Goal: Check status

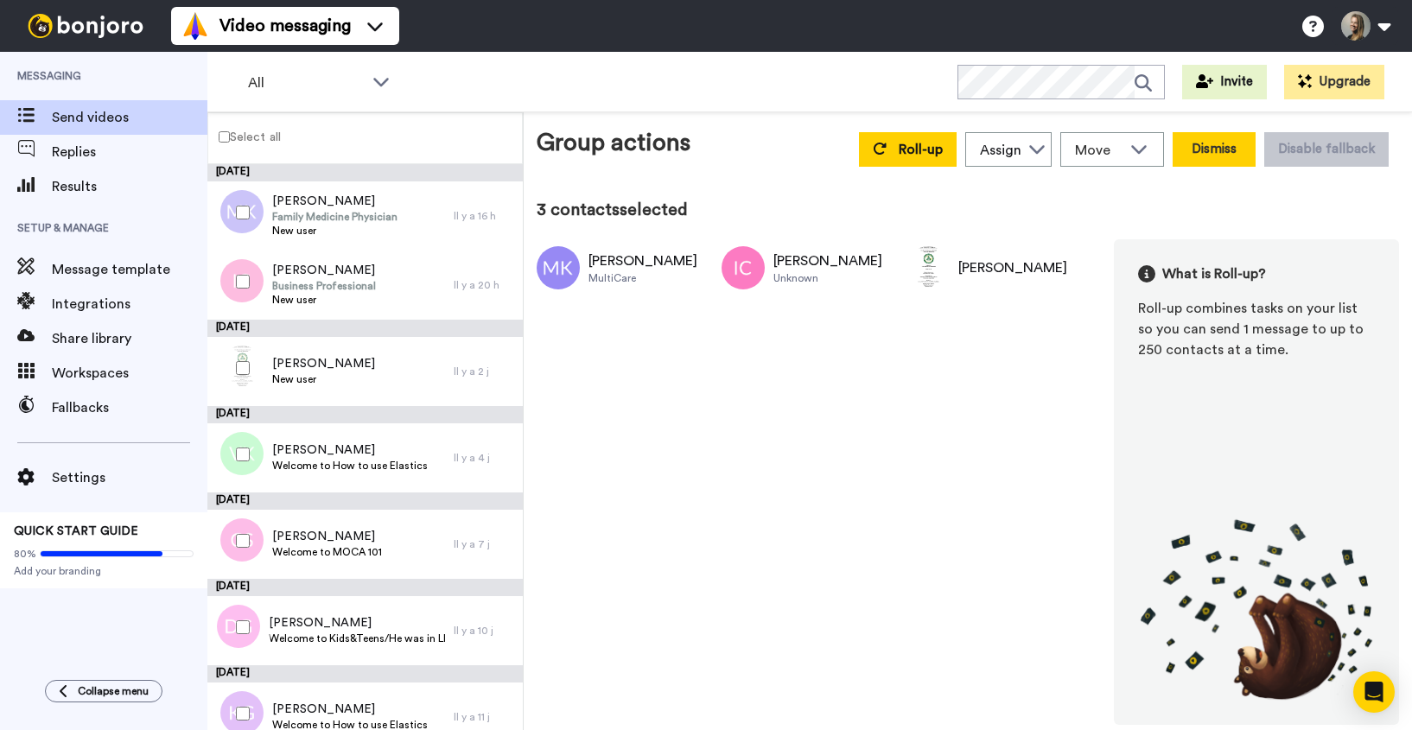
click at [1222, 156] on button "Dismiss" at bounding box center [1214, 149] width 83 height 35
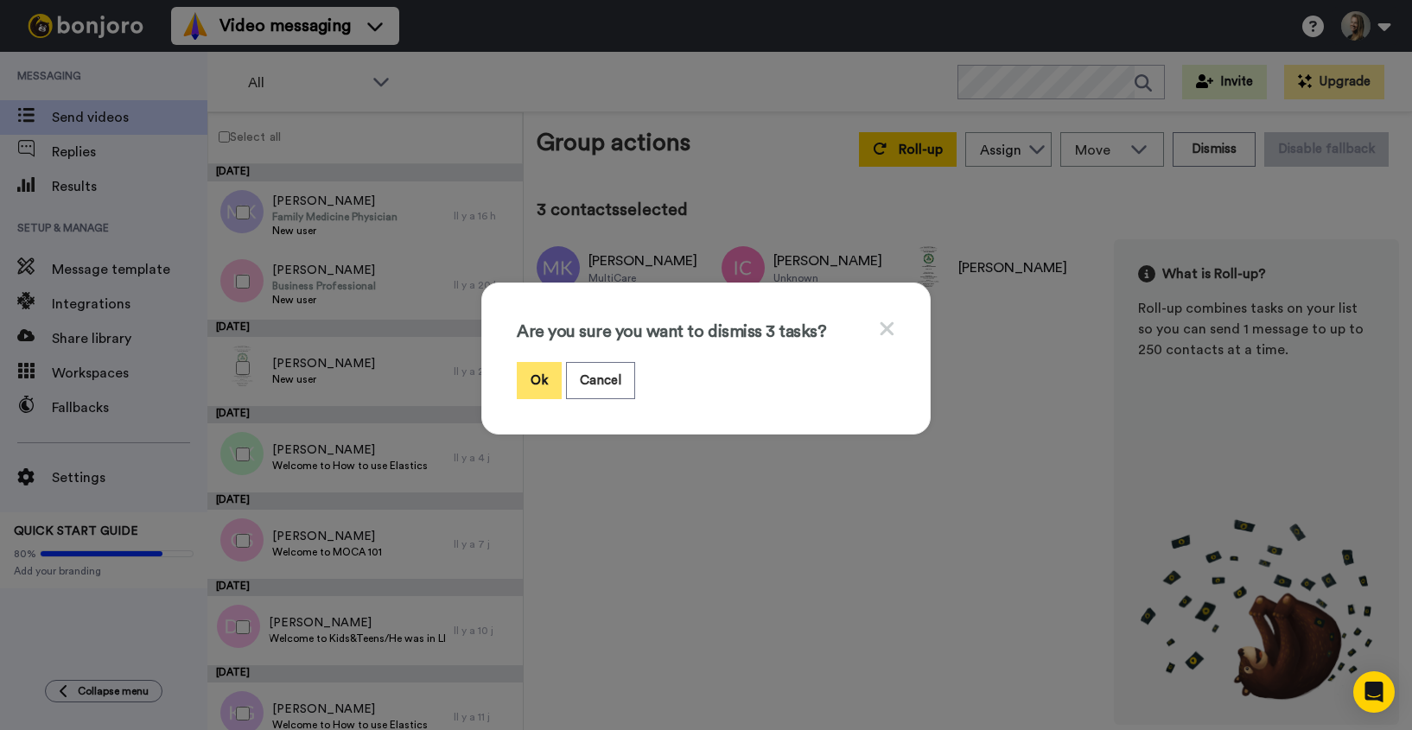
click at [536, 377] on button "Ok" at bounding box center [539, 380] width 45 height 37
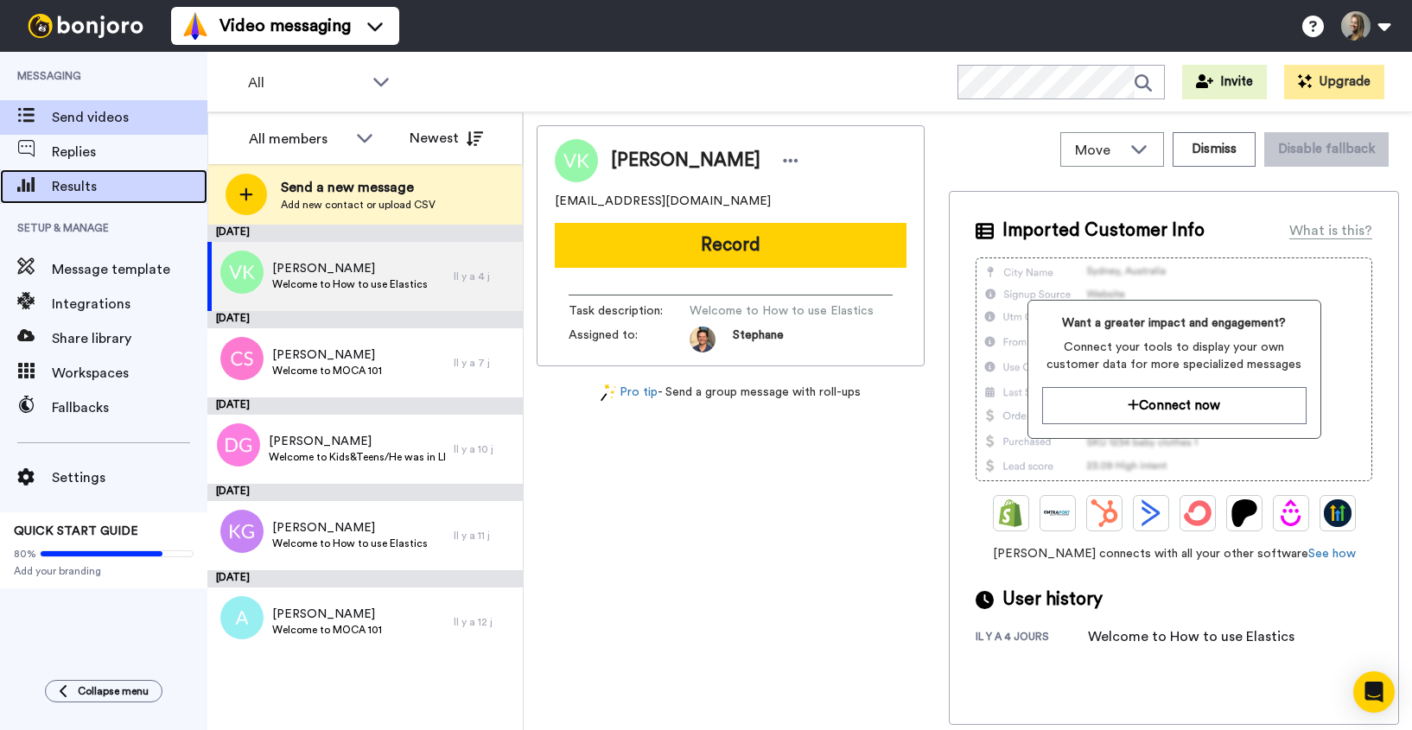
click at [126, 192] on span "Results" at bounding box center [130, 186] width 156 height 21
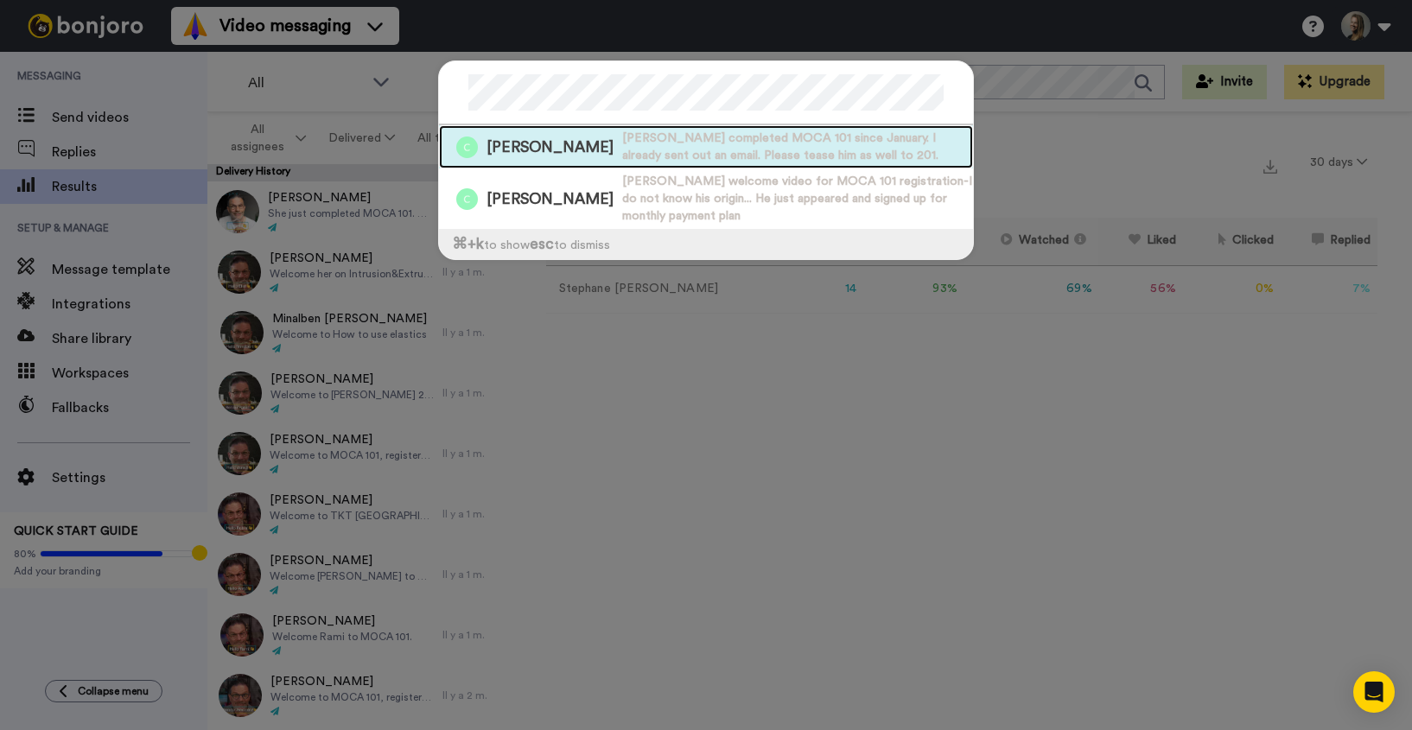
click at [622, 152] on span "Alain completed MOCA 101 since January. I already sent out an email. Please tea…" at bounding box center [797, 147] width 351 height 35
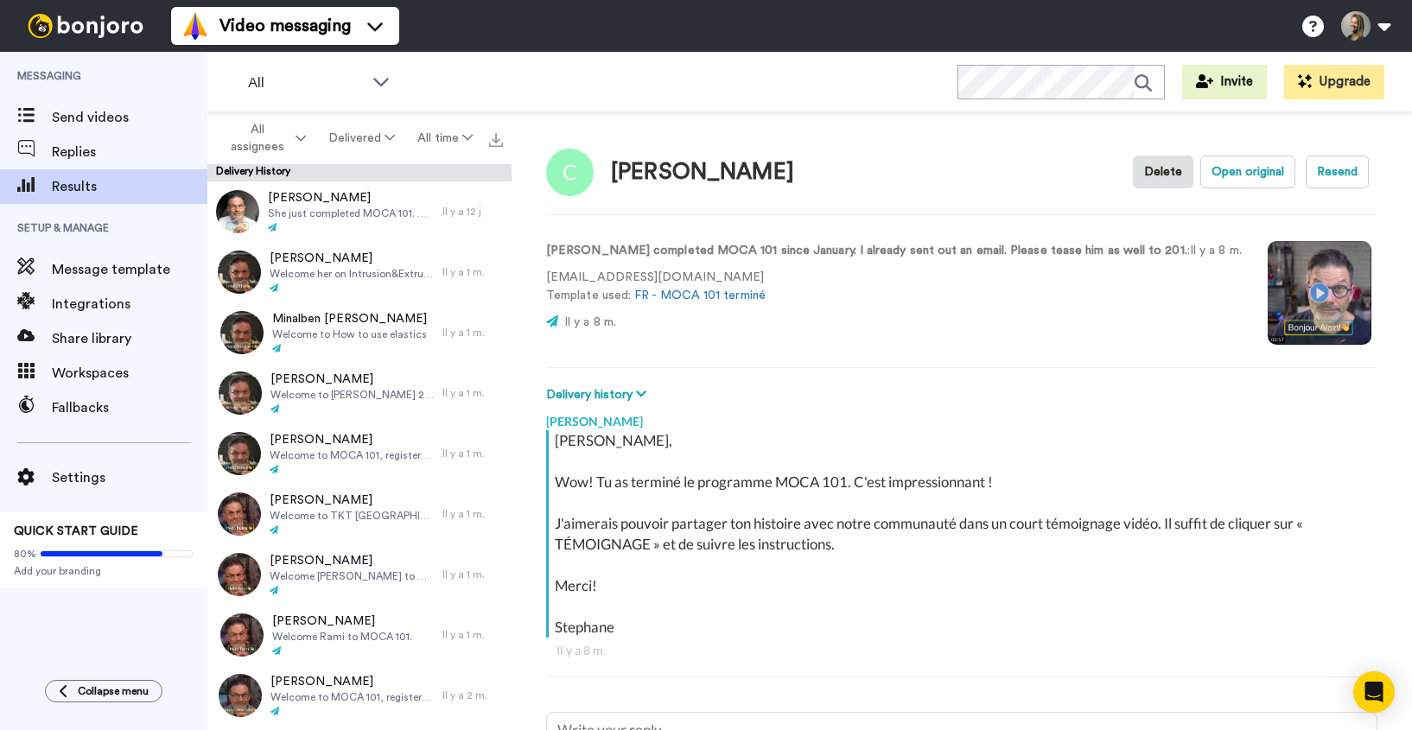
click at [1268, 296] on video at bounding box center [1320, 293] width 104 height 104
click at [1253, 171] on button "Open original" at bounding box center [1248, 172] width 95 height 33
click at [1268, 280] on video at bounding box center [1320, 293] width 104 height 104
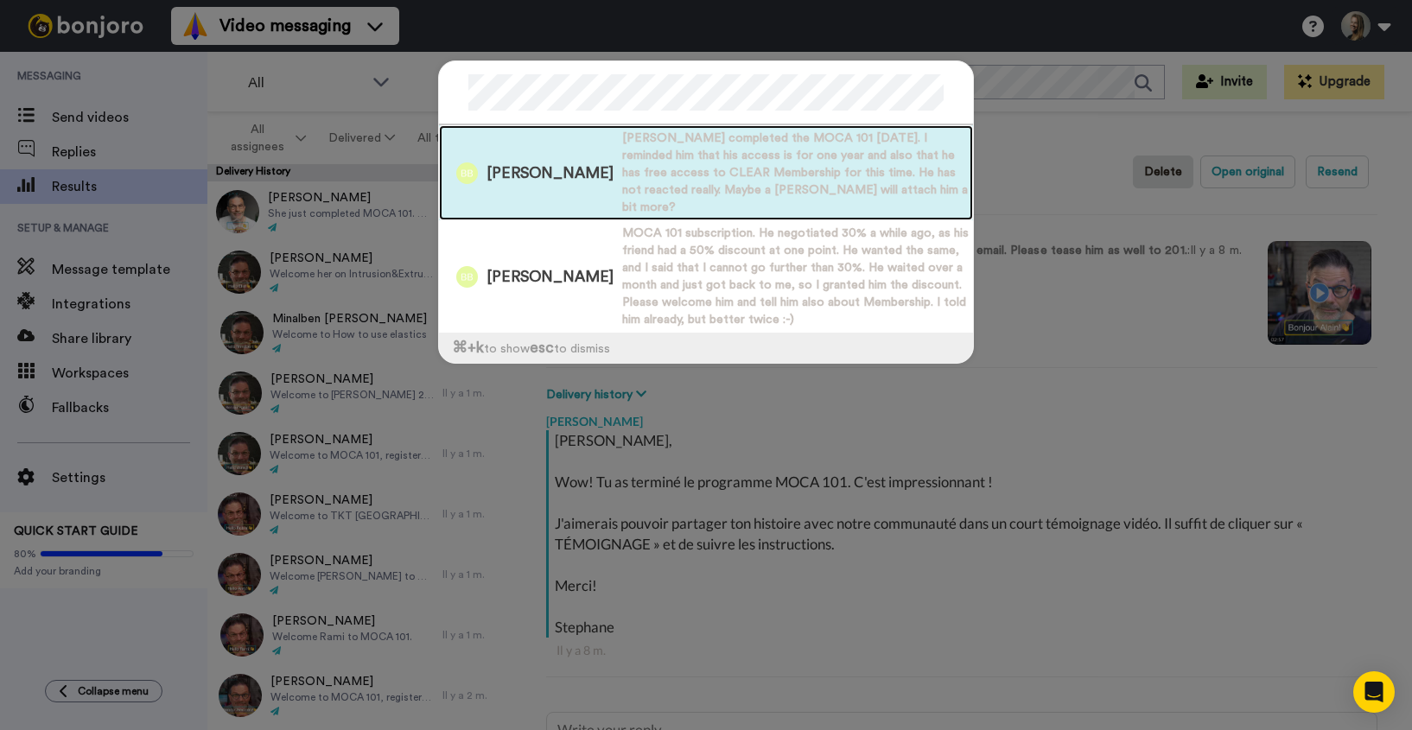
click at [649, 162] on span "Brian completed the MOCA 101 in 20 days. I reminded him that his access is for …" at bounding box center [797, 173] width 351 height 86
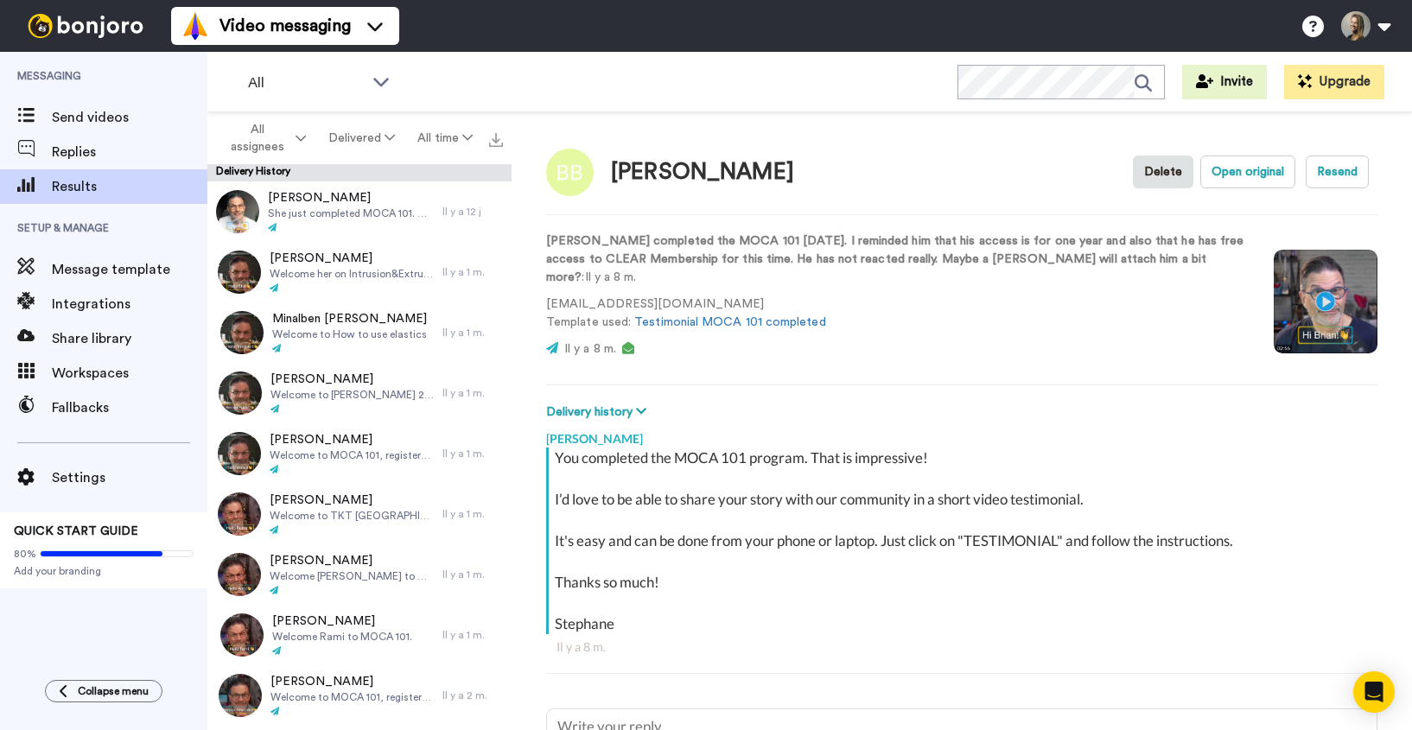
click at [1340, 290] on video at bounding box center [1326, 302] width 104 height 104
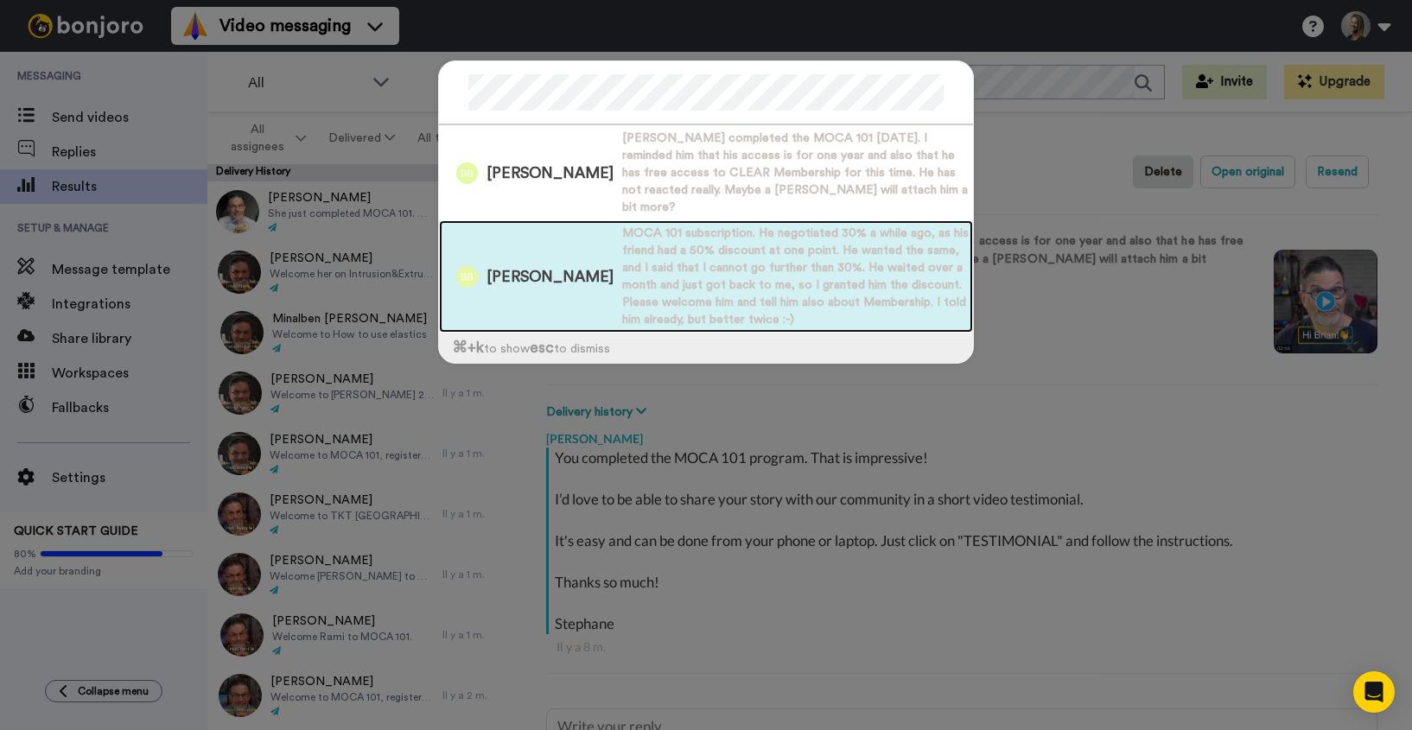
click at [622, 252] on span "MOCA 101 subscription. He negotiated 30% a while ago, as his friend had a 50% d…" at bounding box center [797, 277] width 351 height 104
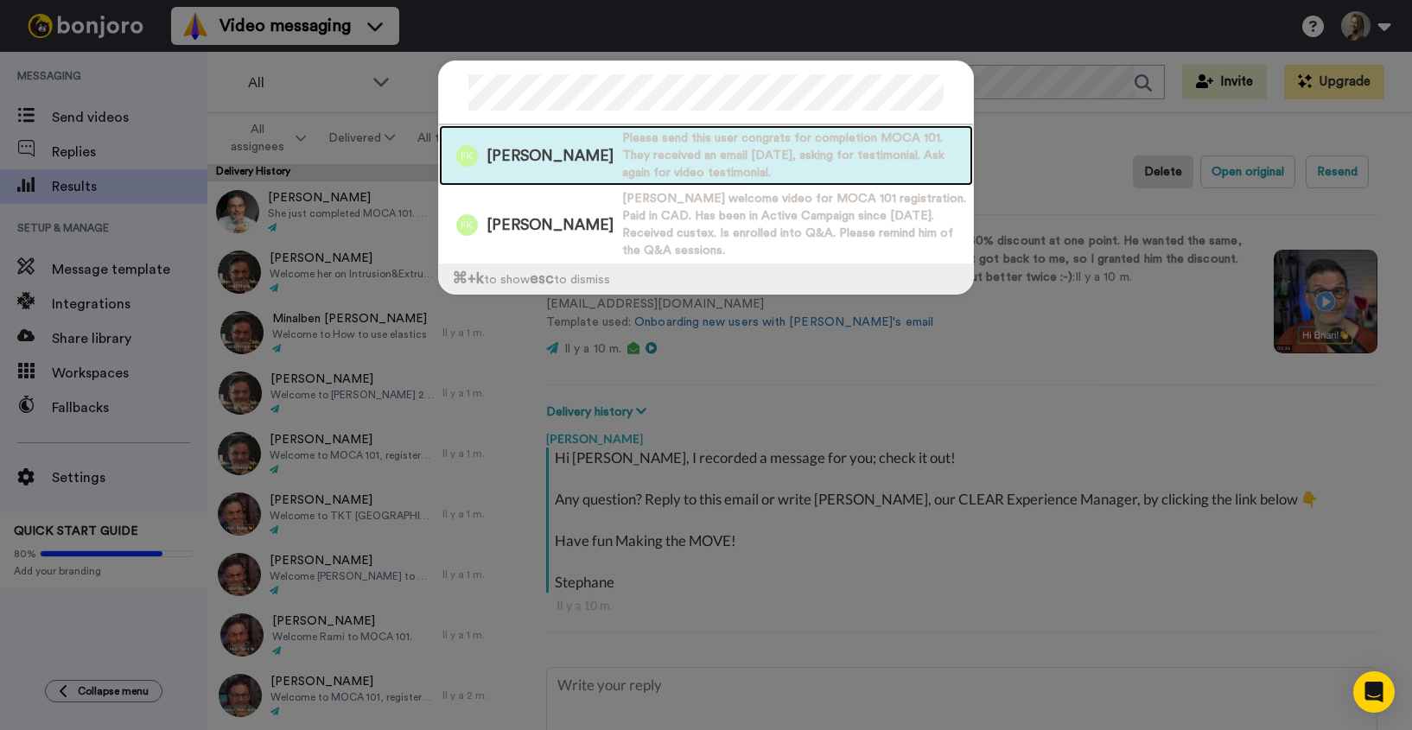
click at [647, 159] on span "Please send this user congrats for completion MOCA 101. They received an email …" at bounding box center [797, 156] width 351 height 52
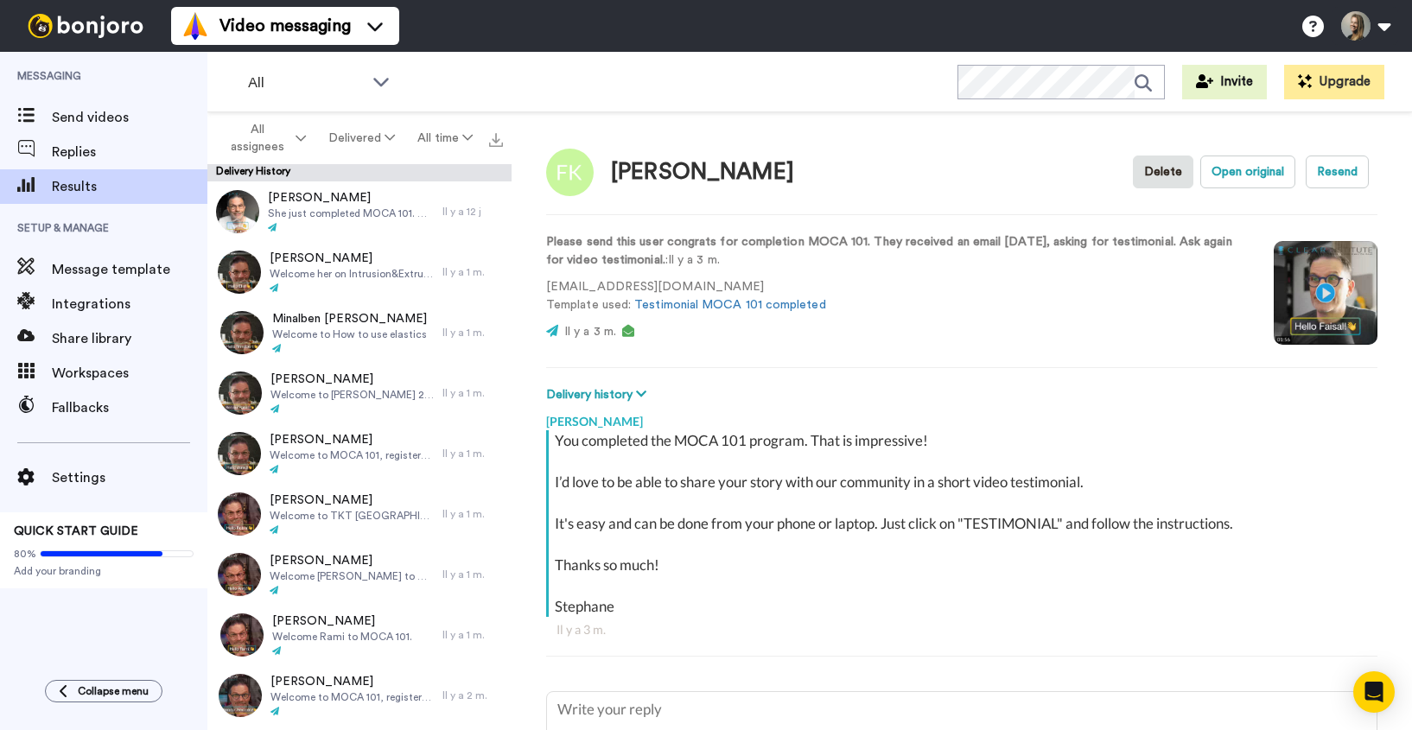
click at [1326, 291] on video at bounding box center [1326, 293] width 104 height 104
type textarea "x"
click at [99, 187] on span "Results" at bounding box center [130, 186] width 156 height 21
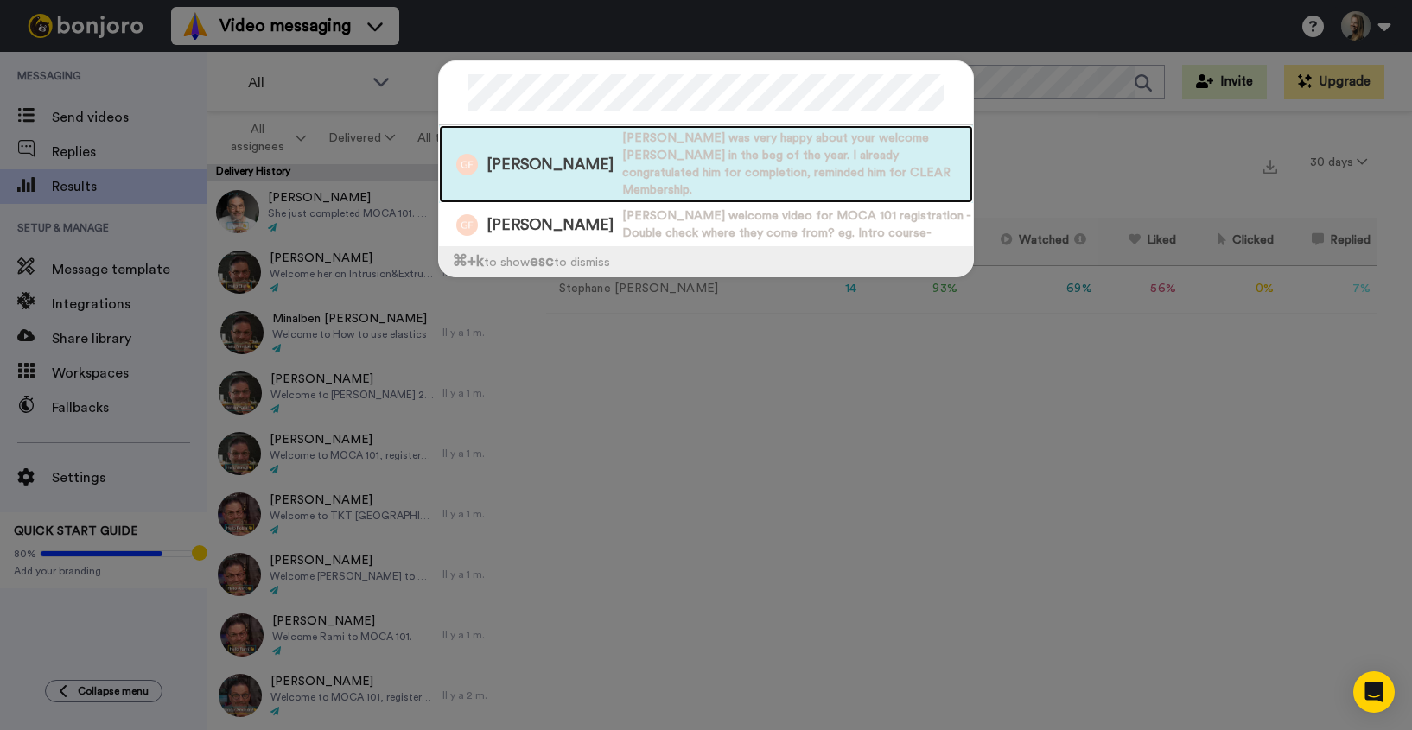
click at [622, 159] on span "Gordon was very happy about your welcome Bonjoro in the beg of the year. I alre…" at bounding box center [797, 164] width 351 height 69
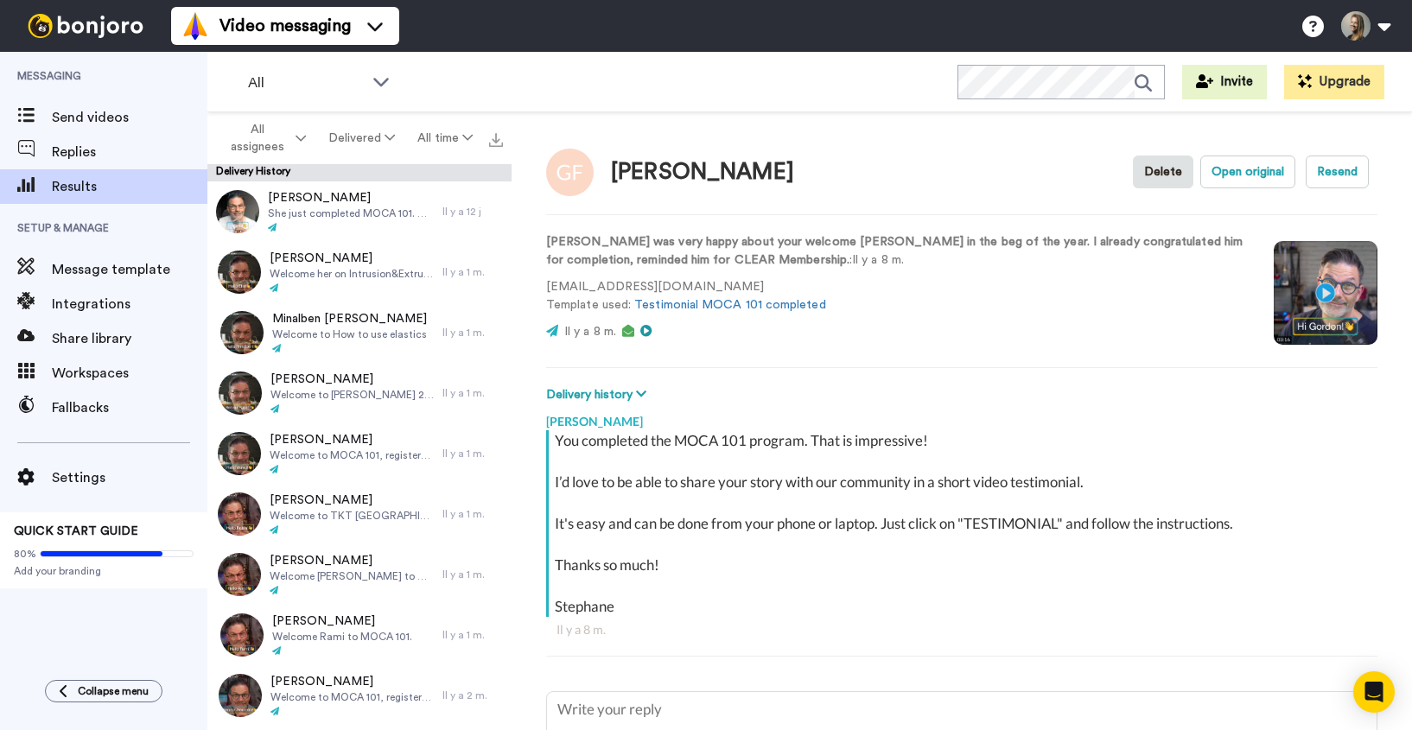
click at [1327, 292] on video at bounding box center [1326, 293] width 104 height 104
type textarea "x"
click at [101, 199] on div "Results" at bounding box center [103, 186] width 207 height 35
